Goal: Transaction & Acquisition: Purchase product/service

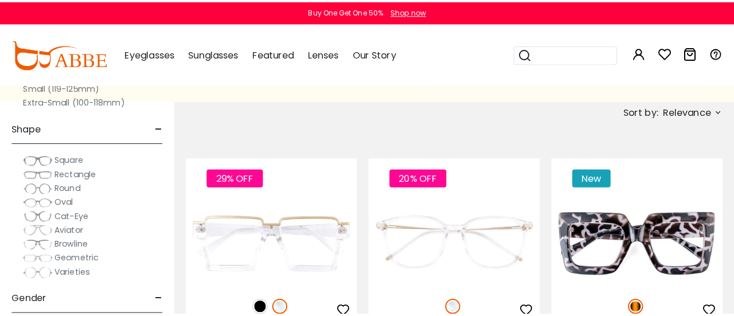
scroll to position [220, 0]
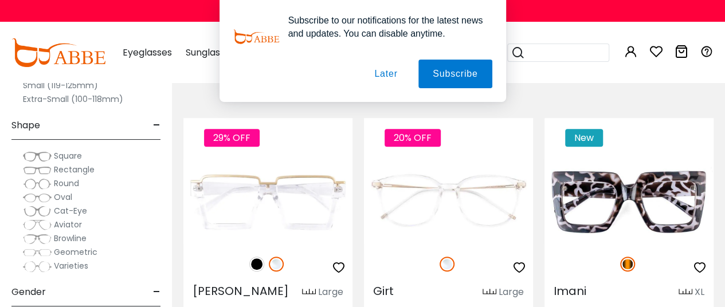
click at [162, 52] on div "Subscribe to our notifications for the latest news and updates. You can disable…" at bounding box center [362, 51] width 725 height 102
click at [383, 72] on button "Later" at bounding box center [386, 74] width 52 height 29
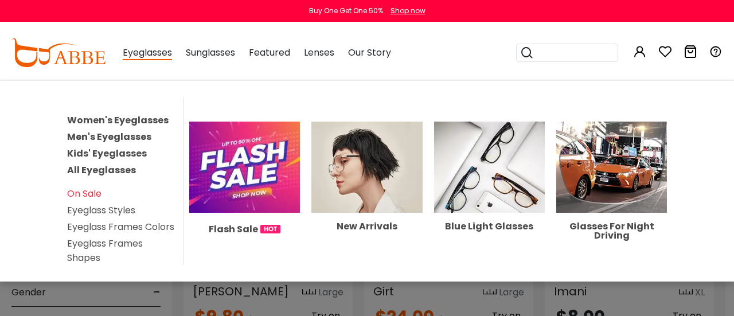
click at [91, 135] on link "Men's Eyeglasses" at bounding box center [109, 136] width 84 height 13
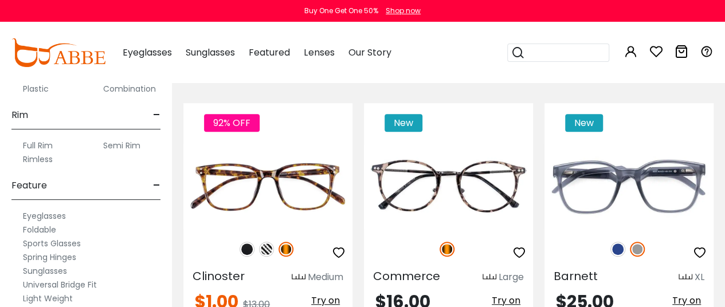
scroll to position [685, 0]
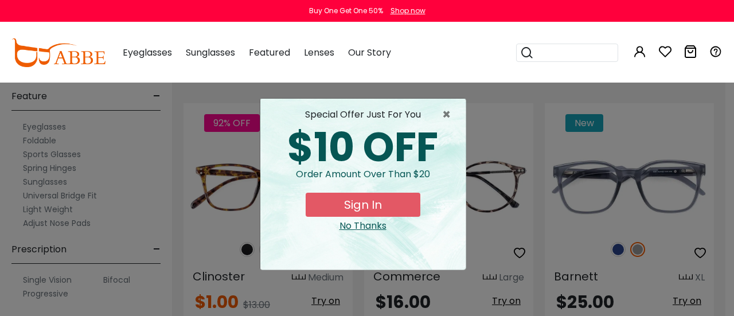
click at [358, 228] on div "No Thanks" at bounding box center [362, 226] width 187 height 14
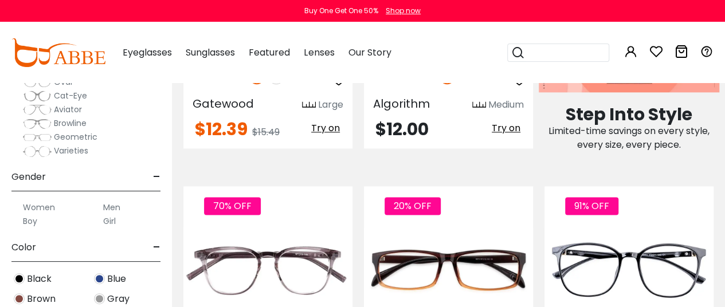
scroll to position [121, 0]
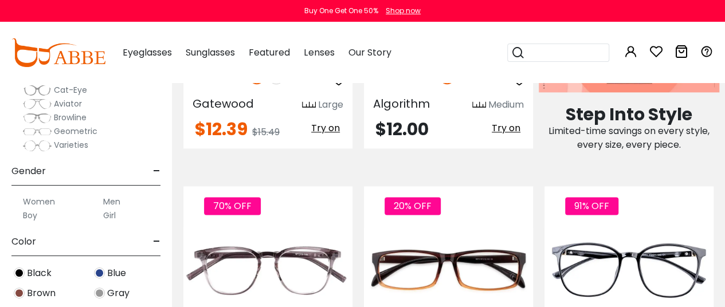
click at [113, 198] on label "Men" at bounding box center [111, 202] width 17 height 14
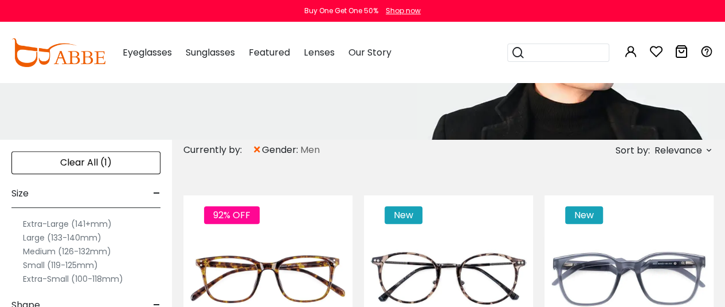
scroll to position [144, 0]
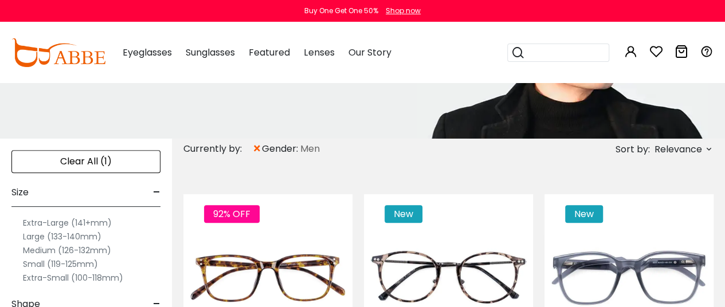
click at [85, 263] on label "Small (119-125mm)" at bounding box center [60, 264] width 75 height 14
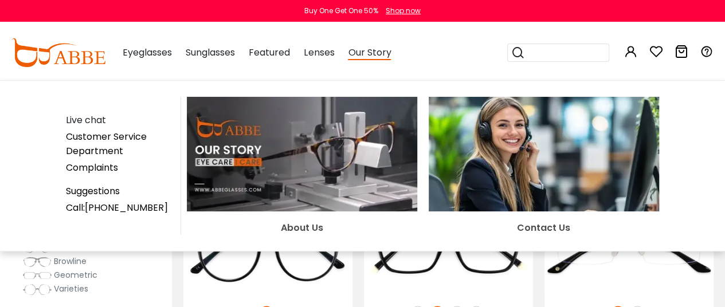
scroll to position [695, 0]
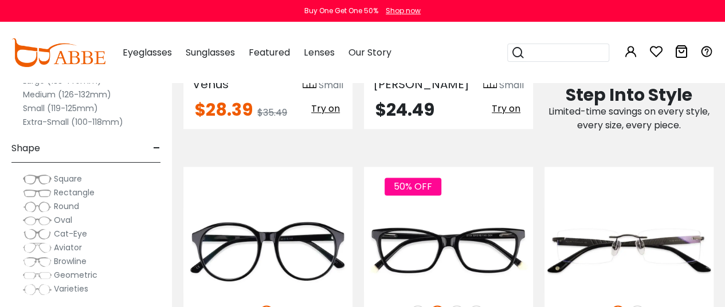
click at [0, 265] on div "Clear All (2) Size - Extra-Large (141+mm) Large (133-140mm) Medium (126-132mm) …" at bounding box center [86, 145] width 172 height 324
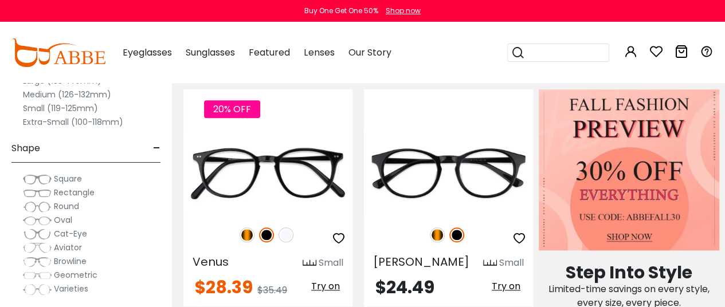
scroll to position [516, 0]
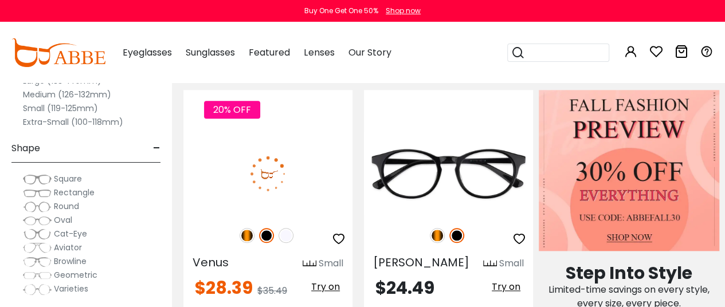
click at [262, 159] on img at bounding box center [267, 173] width 169 height 84
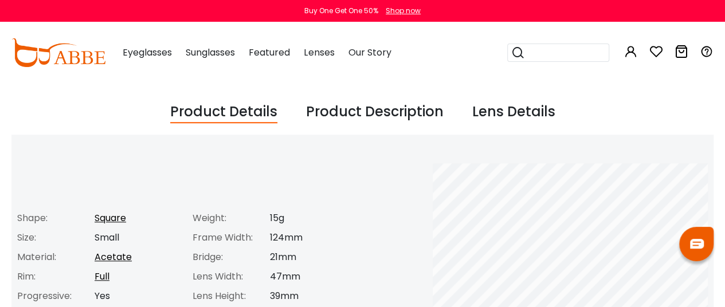
scroll to position [386, 0]
